Goal: Task Accomplishment & Management: Complete application form

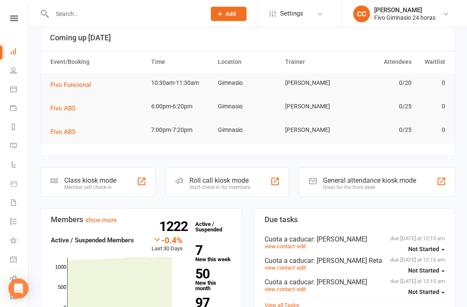
scroll to position [49, 0]
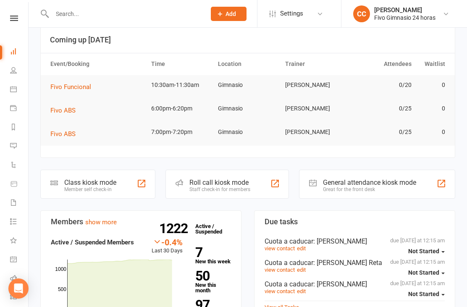
click at [120, 19] on input "text" at bounding box center [125, 14] width 150 height 12
click at [129, 16] on input "text" at bounding box center [125, 14] width 150 height 12
click at [94, 19] on input "Sea" at bounding box center [125, 14] width 150 height 12
type input "S"
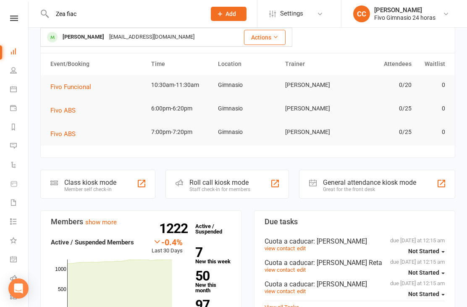
type input "Zea fiac"
click at [154, 40] on div "[EMAIL_ADDRESS][DOMAIN_NAME]" at bounding box center [152, 37] width 90 height 12
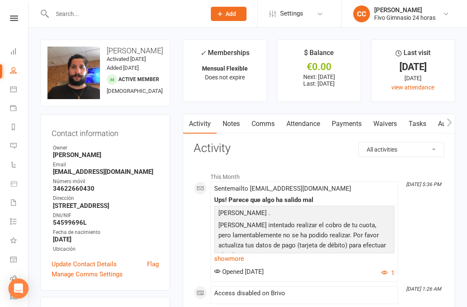
click at [389, 127] on link "Waivers" at bounding box center [384, 123] width 35 height 19
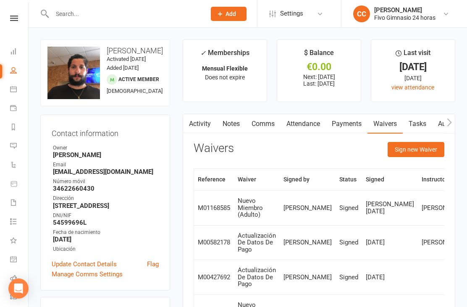
click at [422, 139] on div "Activity Notes Comms Attendance Payments Waivers Tasks Automations Access Contr…" at bounding box center [318, 234] width 272 height 240
click at [403, 149] on button "Sign new Waiver" at bounding box center [415, 149] width 57 height 15
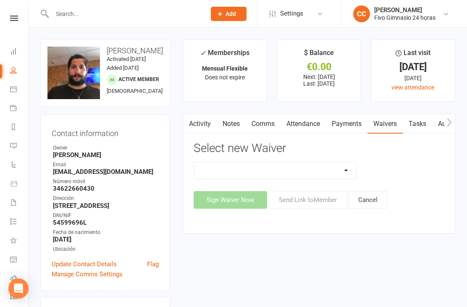
click at [296, 171] on select "Actualización De Datos De Pago Alta Online Certificación Finalización Contrato …" at bounding box center [275, 170] width 162 height 17
select select "2439"
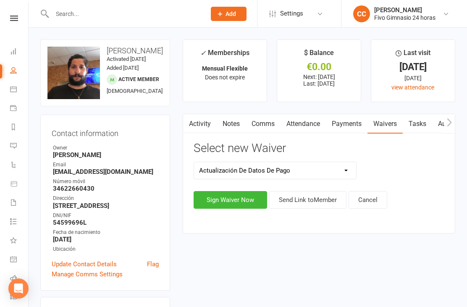
click at [229, 196] on button "Sign Waiver Now" at bounding box center [229, 200] width 73 height 18
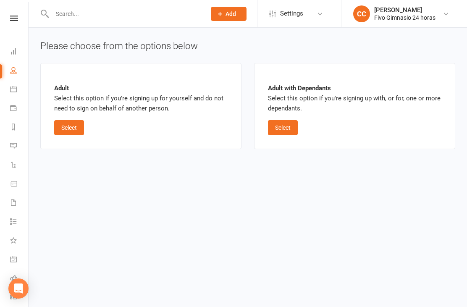
click at [69, 126] on button "Select" at bounding box center [69, 127] width 30 height 15
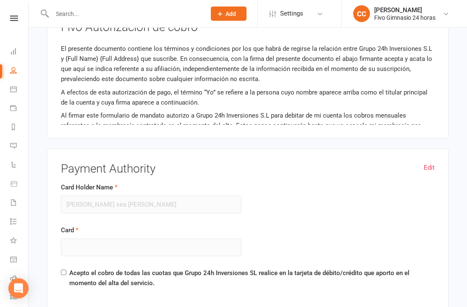
scroll to position [477, 0]
click at [428, 162] on link "Edit" at bounding box center [428, 167] width 11 height 10
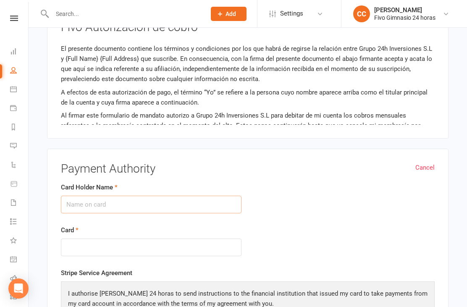
click at [133, 204] on input "Card Holder Name" at bounding box center [151, 205] width 180 height 18
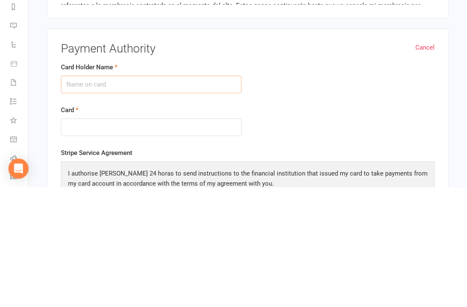
click at [171, 196] on input "Card Holder Name" at bounding box center [151, 205] width 180 height 18
type input "[PERSON_NAME] sea [PERSON_NAME]"
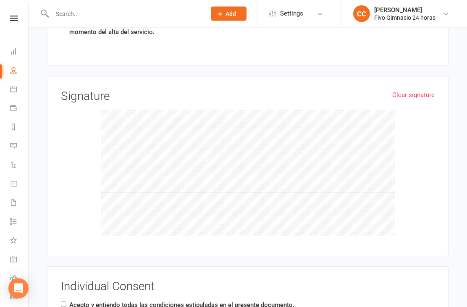
scroll to position [797, 0]
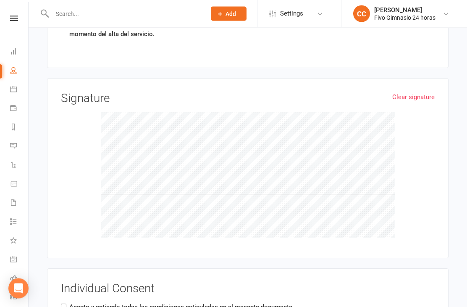
click at [66, 304] on input "Acepto y entiendo todas las condiciones estipuladas en el presente documento." at bounding box center [63, 306] width 5 height 5
checkbox input "true"
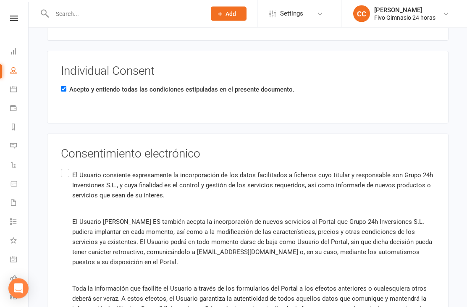
click at [65, 167] on label "El Usuario consiente expresamente la incorporación de los datos facilitados a f…" at bounding box center [247, 265] width 373 height 196
click at [65, 167] on input "El Usuario consiente expresamente la incorporación de los datos facilitados a f…" at bounding box center [63, 167] width 5 height 0
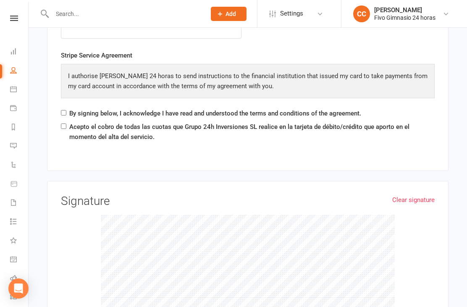
scroll to position [695, 0]
click at [66, 123] on input "Acepto el cobro de todas las cuotas que Grupo 24h Inversiones SL realice en la …" at bounding box center [63, 125] width 5 height 5
checkbox input "true"
click at [65, 110] on input "By signing below, I acknowledge I have read and understood the terms and condit…" at bounding box center [63, 111] width 5 height 5
checkbox input "true"
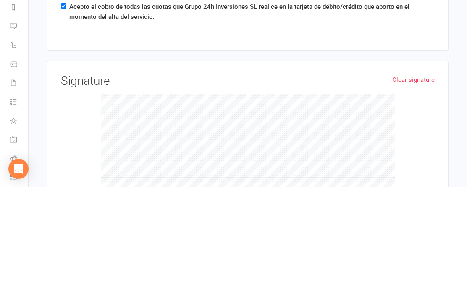
scroll to position [1126, 0]
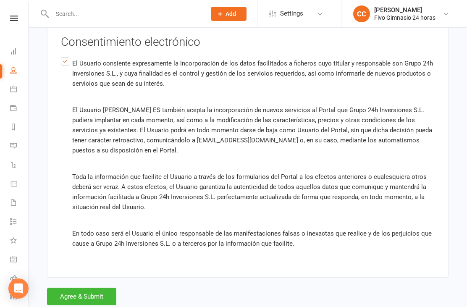
click at [81, 288] on button "Agree & Submit" at bounding box center [81, 296] width 69 height 18
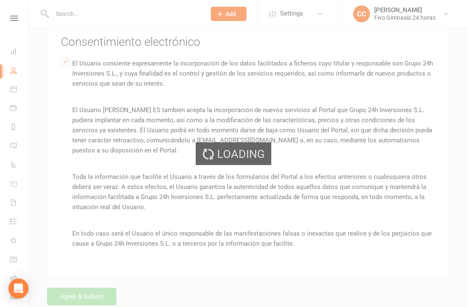
click at [82, 293] on div "Loading" at bounding box center [233, 153] width 467 height 307
